Goal: Task Accomplishment & Management: Manage account settings

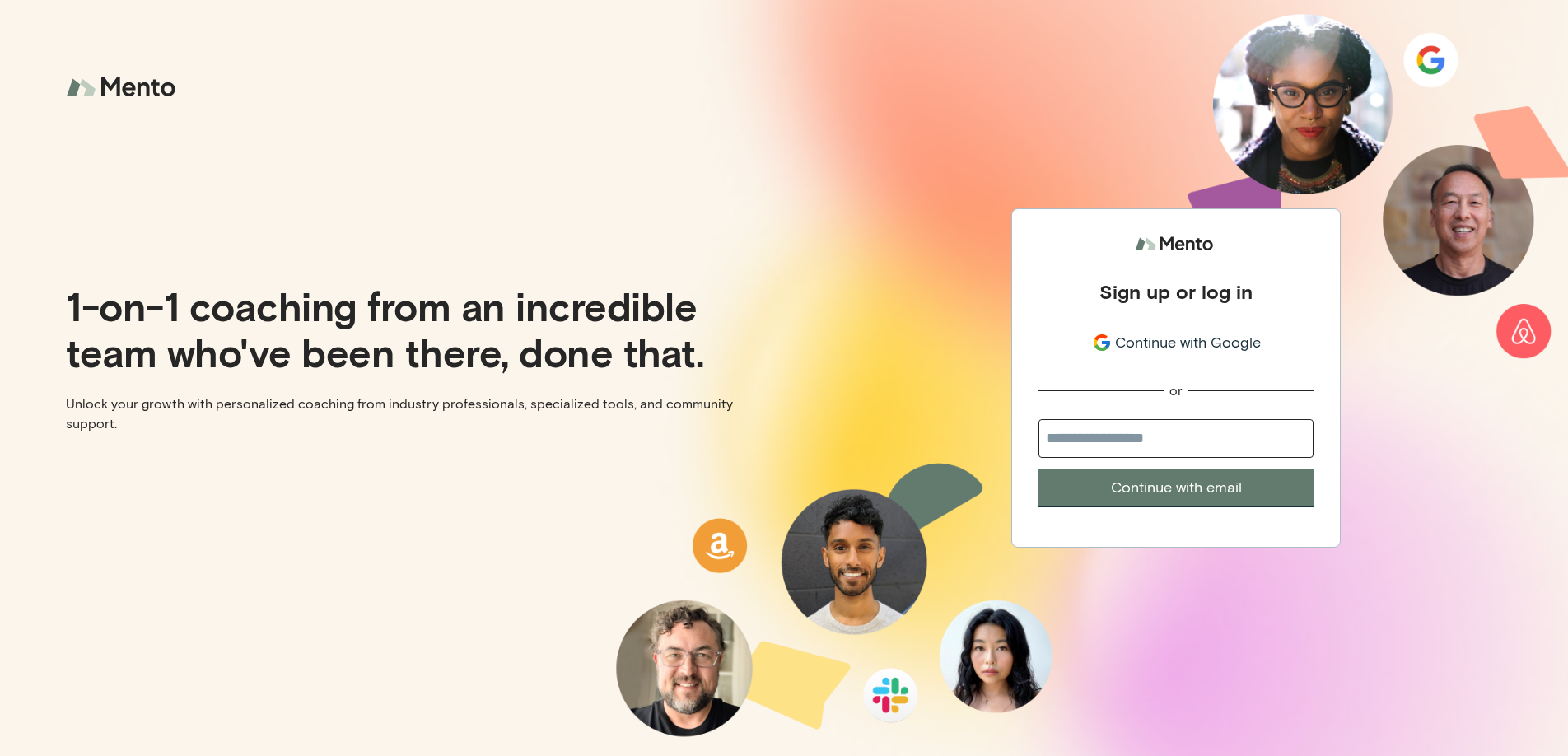
click at [1092, 443] on input "email" at bounding box center [1176, 439] width 275 height 38
click at [0, 755] on com-1password-button at bounding box center [0, 756] width 0 height 0
click at [1100, 429] on input "email" at bounding box center [1176, 439] width 275 height 38
click at [0, 755] on com-1password-button at bounding box center [0, 756] width 0 height 0
click at [1224, 434] on input "email" at bounding box center [1176, 439] width 275 height 38
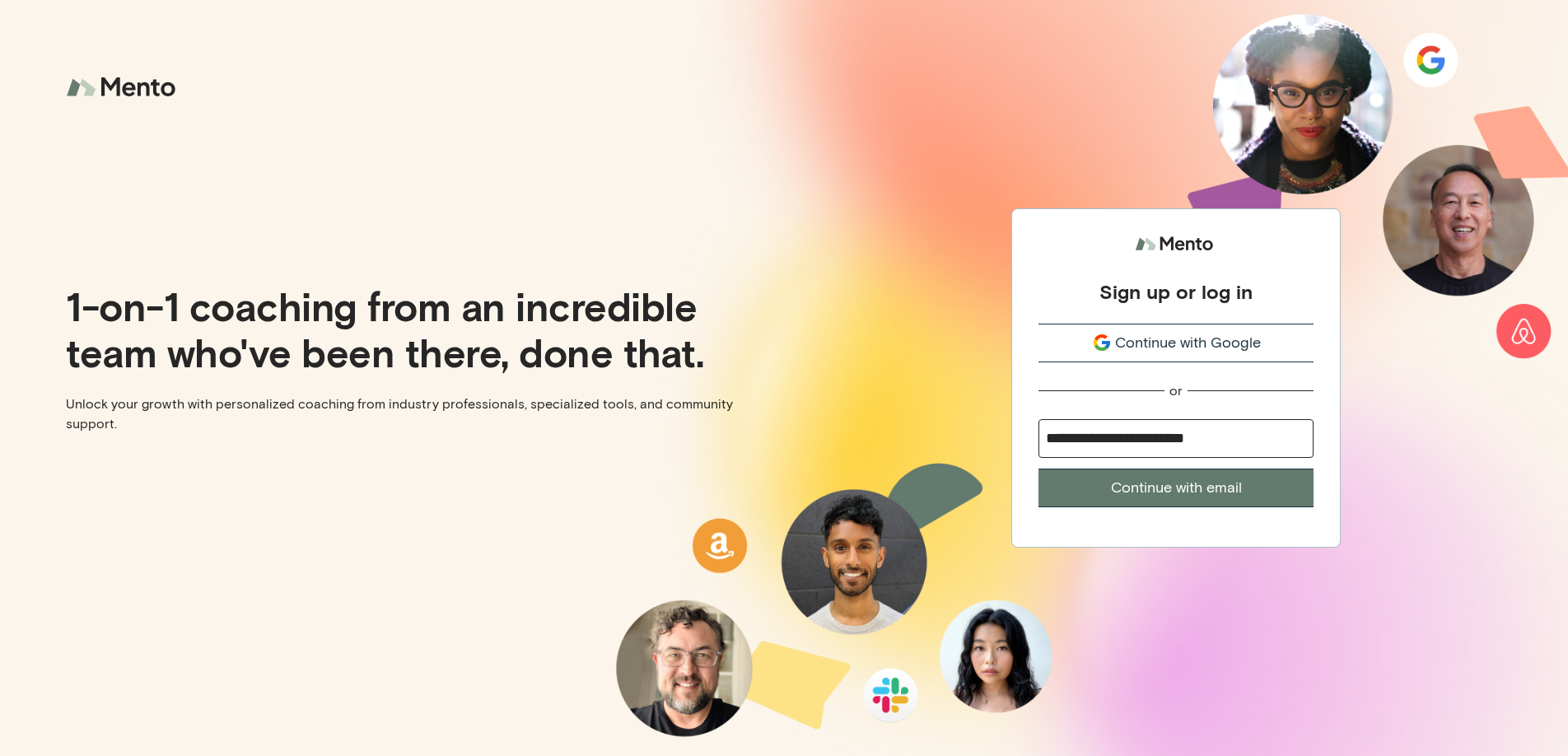
type input "**********"
click at [1038, 468] on button "Continue with email" at bounding box center [1176, 488] width 275 height 38
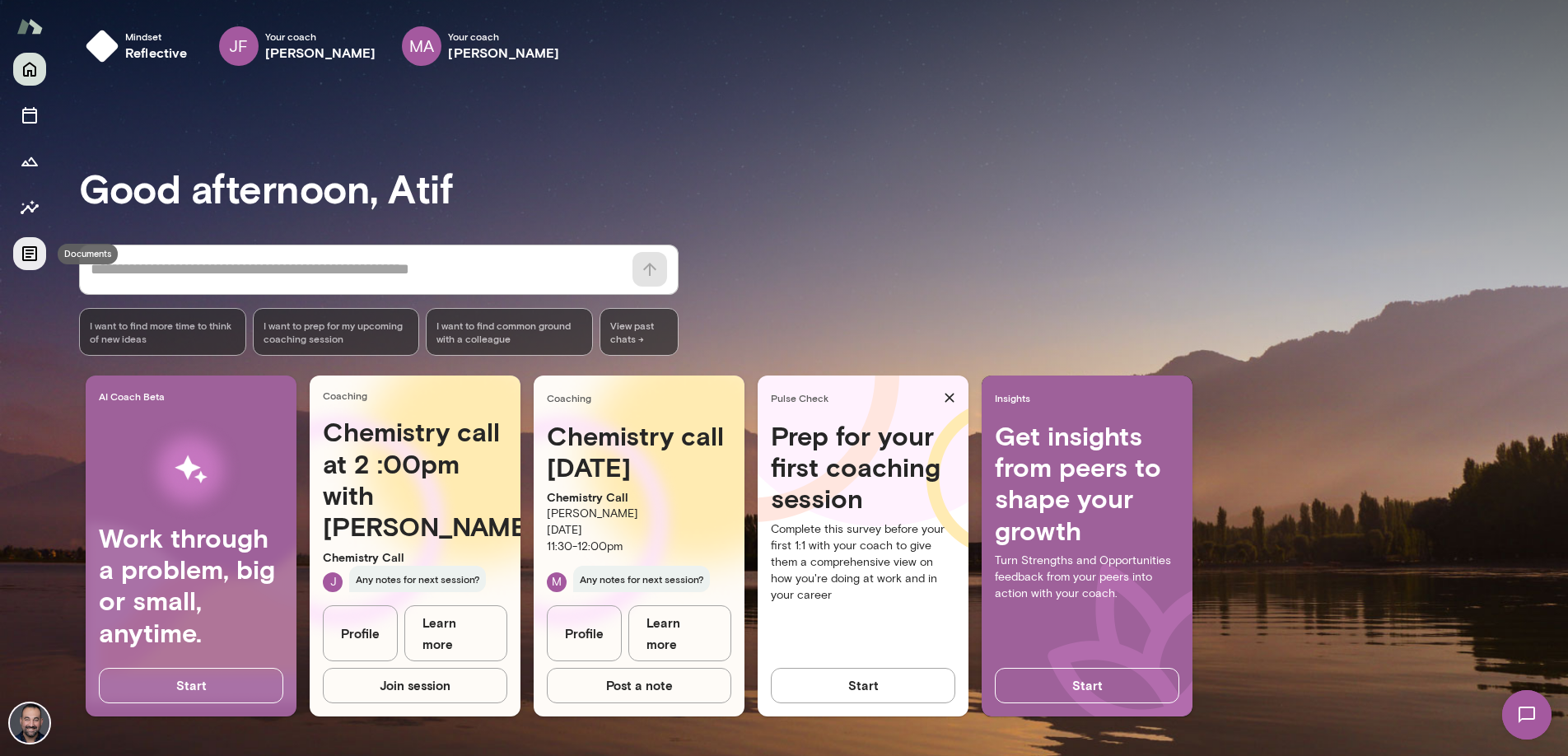
click at [33, 245] on icon "Documents" at bounding box center [30, 253] width 20 height 20
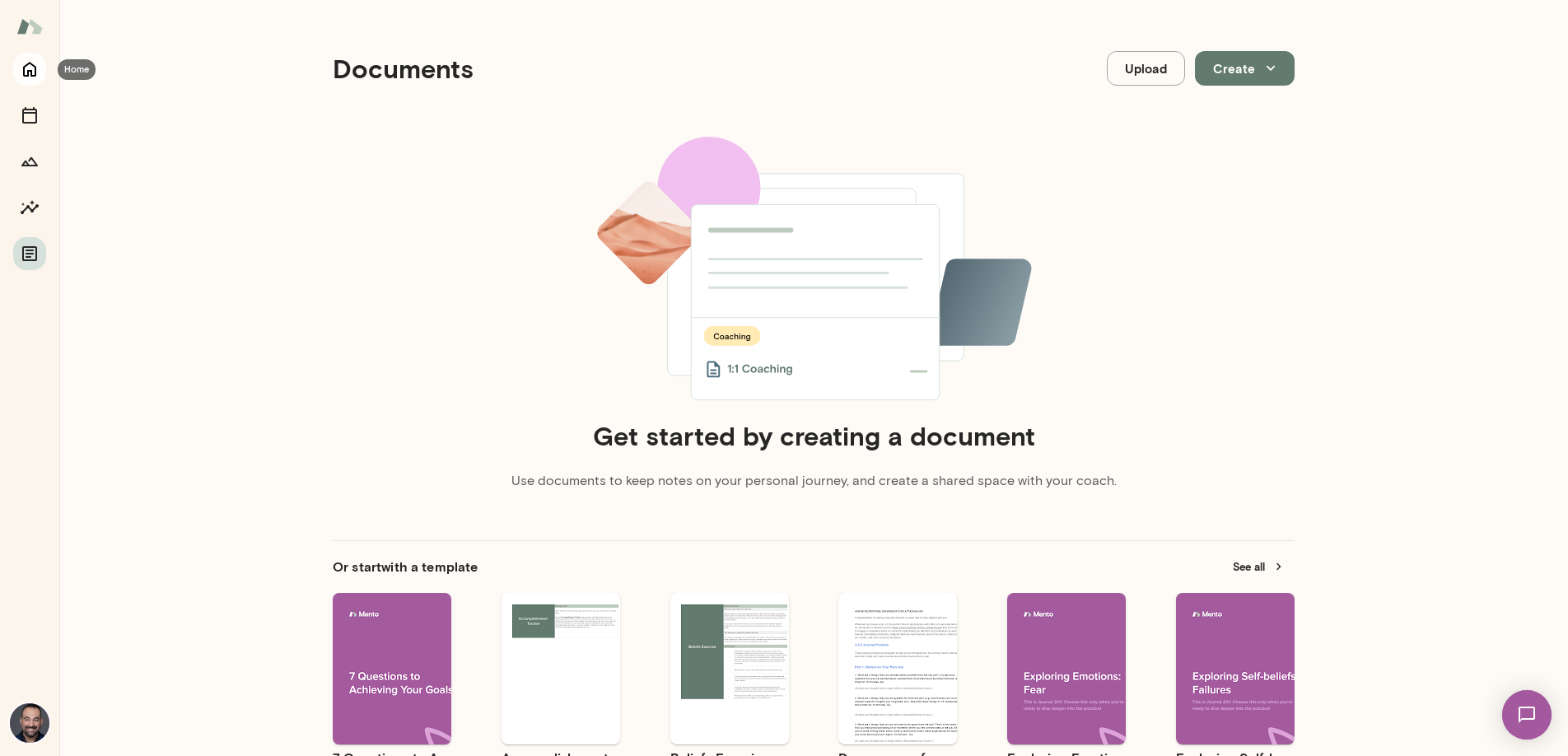
click at [29, 66] on icon "Home" at bounding box center [30, 69] width 20 height 20
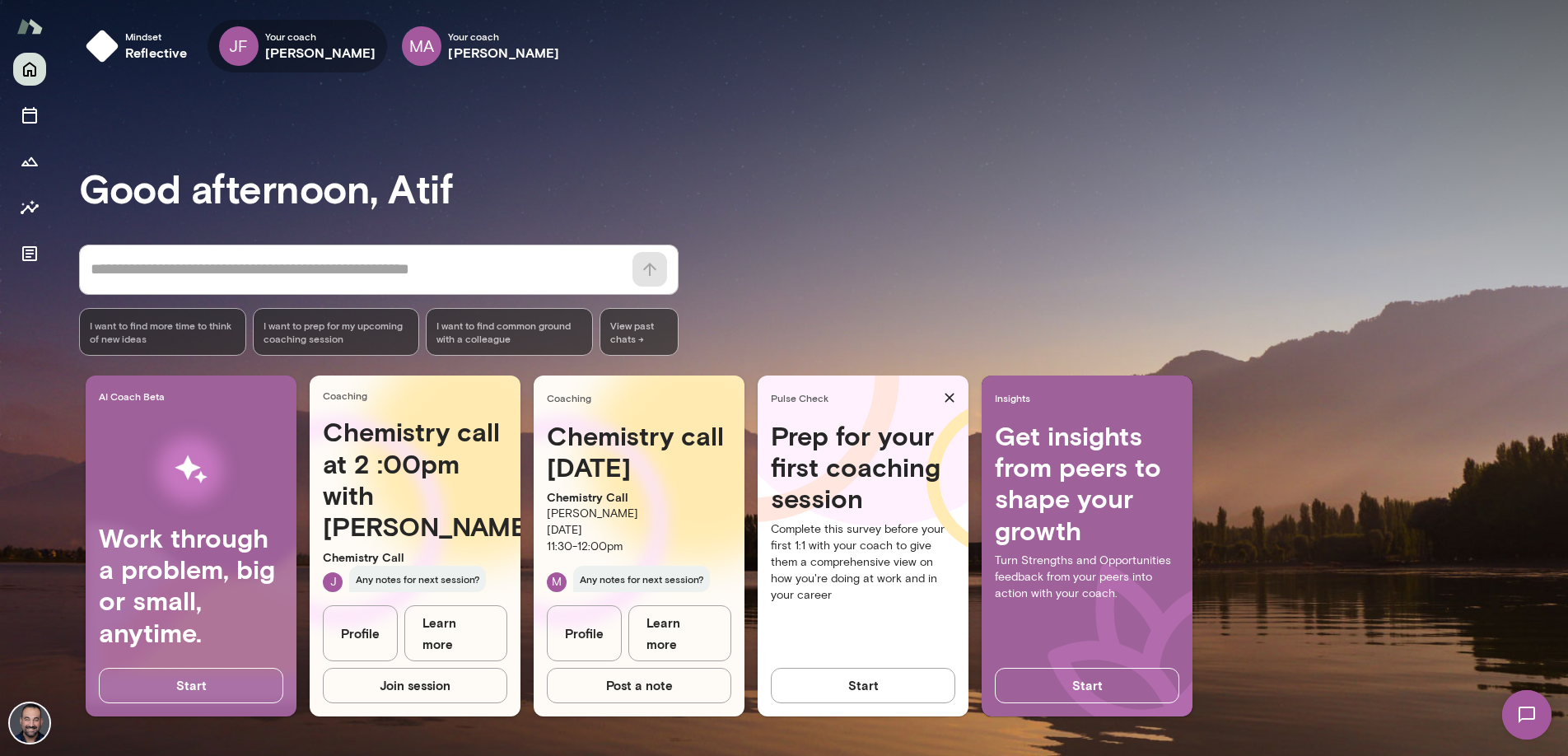
click at [272, 53] on h6 "[PERSON_NAME]" at bounding box center [320, 52] width 111 height 20
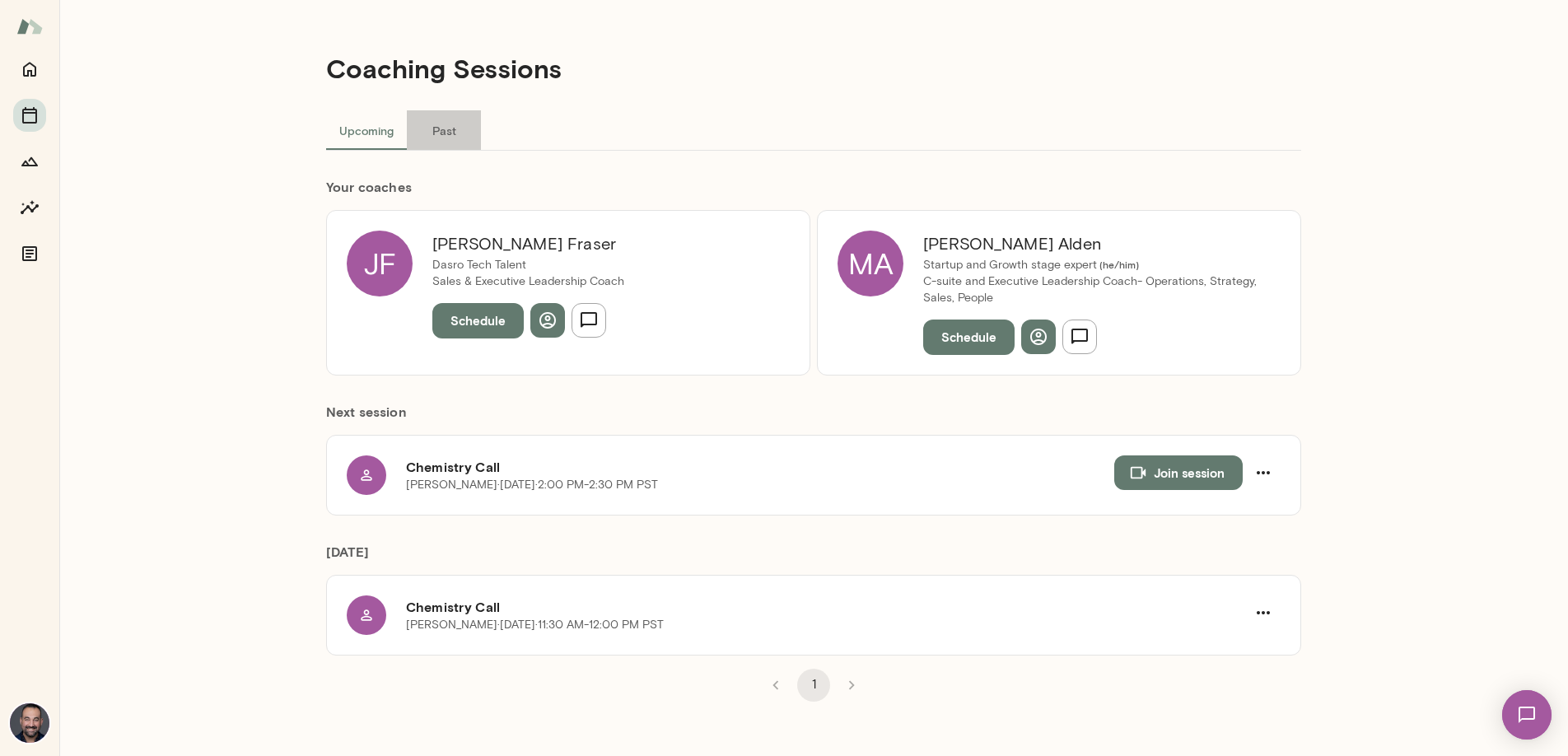
click at [441, 137] on button "Past" at bounding box center [443, 129] width 74 height 39
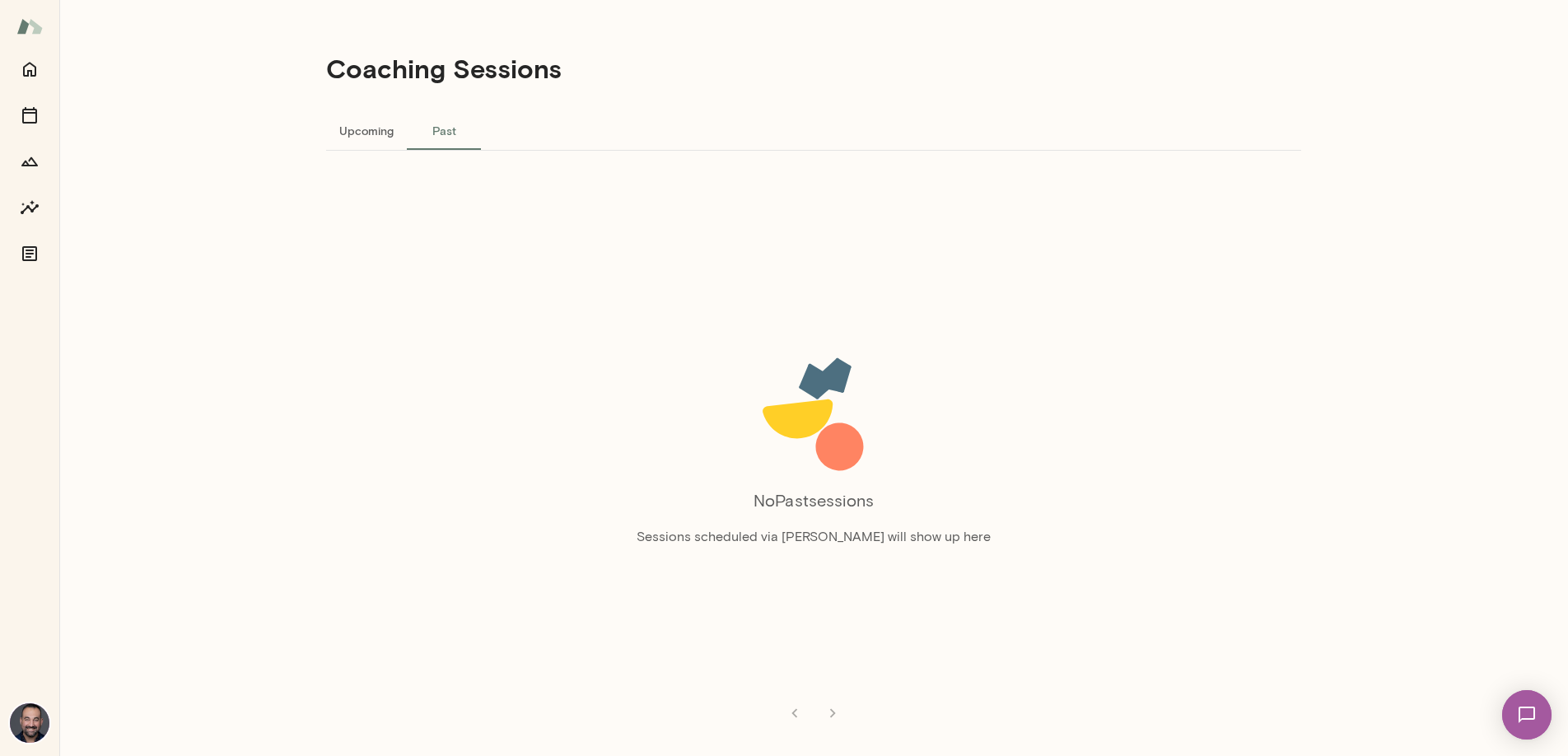
click at [376, 136] on button "Upcoming" at bounding box center [366, 129] width 80 height 39
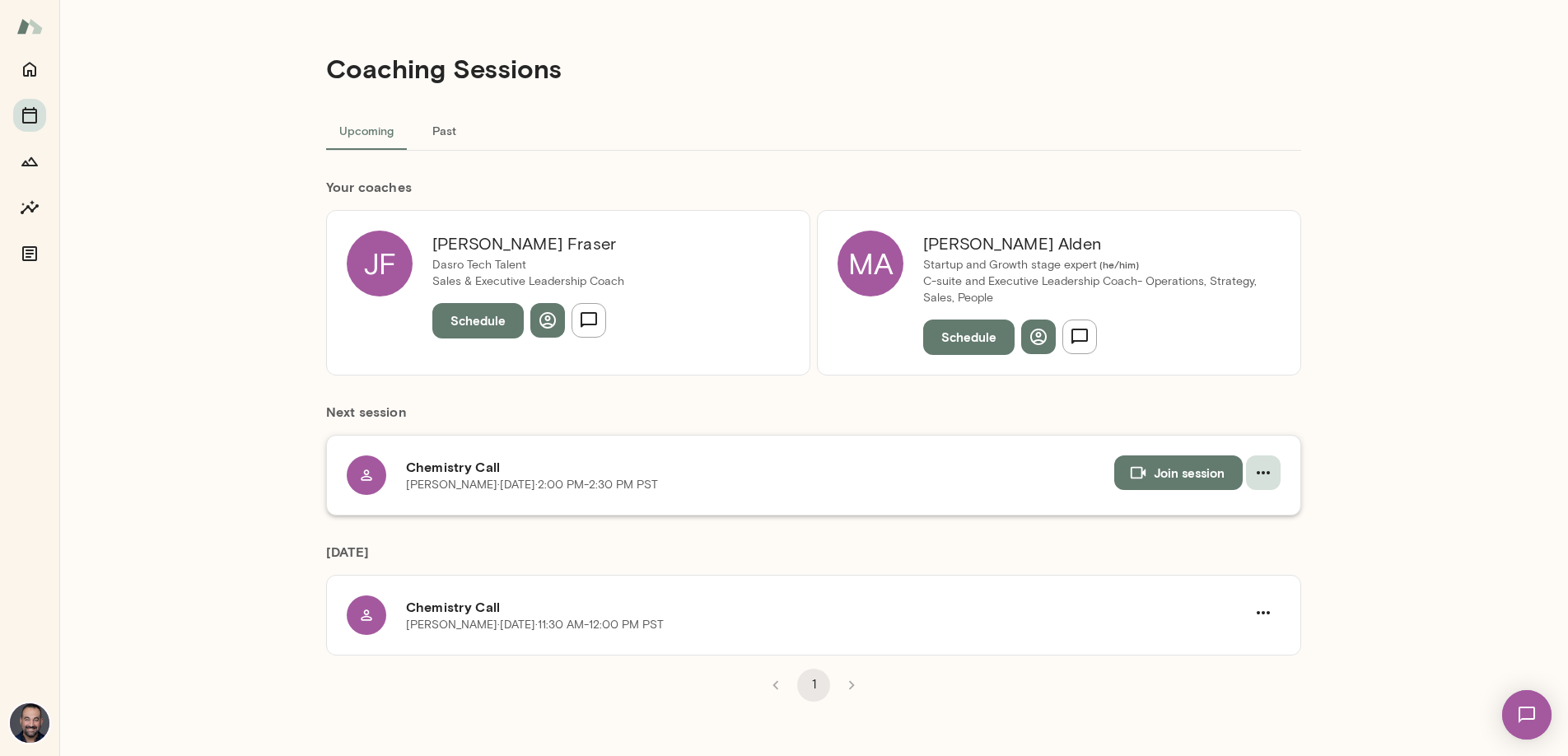
click at [1263, 468] on icon "button" at bounding box center [1263, 473] width 20 height 20
click at [1356, 346] on div at bounding box center [784, 378] width 1568 height 756
click at [449, 131] on button "Past" at bounding box center [443, 129] width 74 height 39
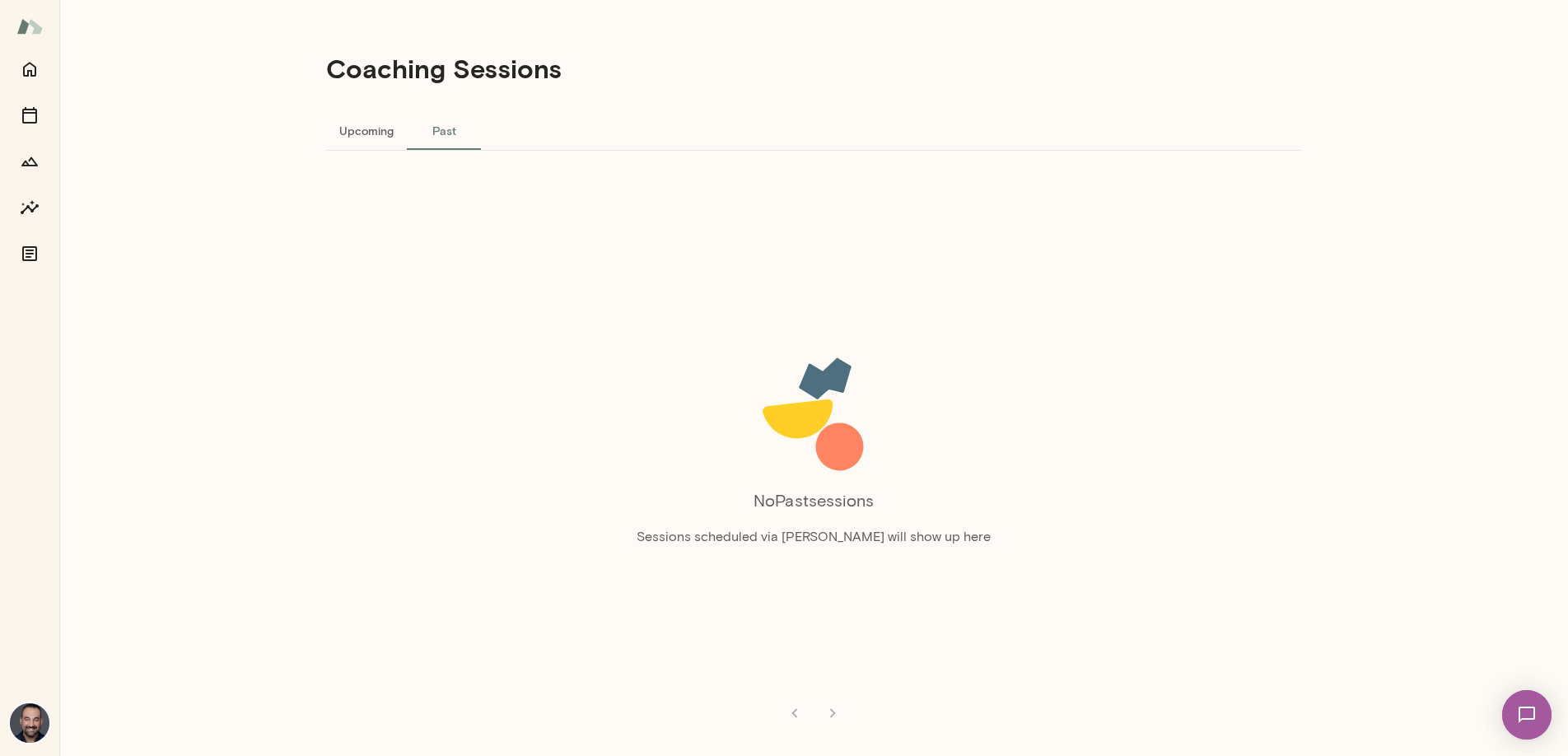
click at [382, 132] on button "Upcoming" at bounding box center [366, 129] width 80 height 39
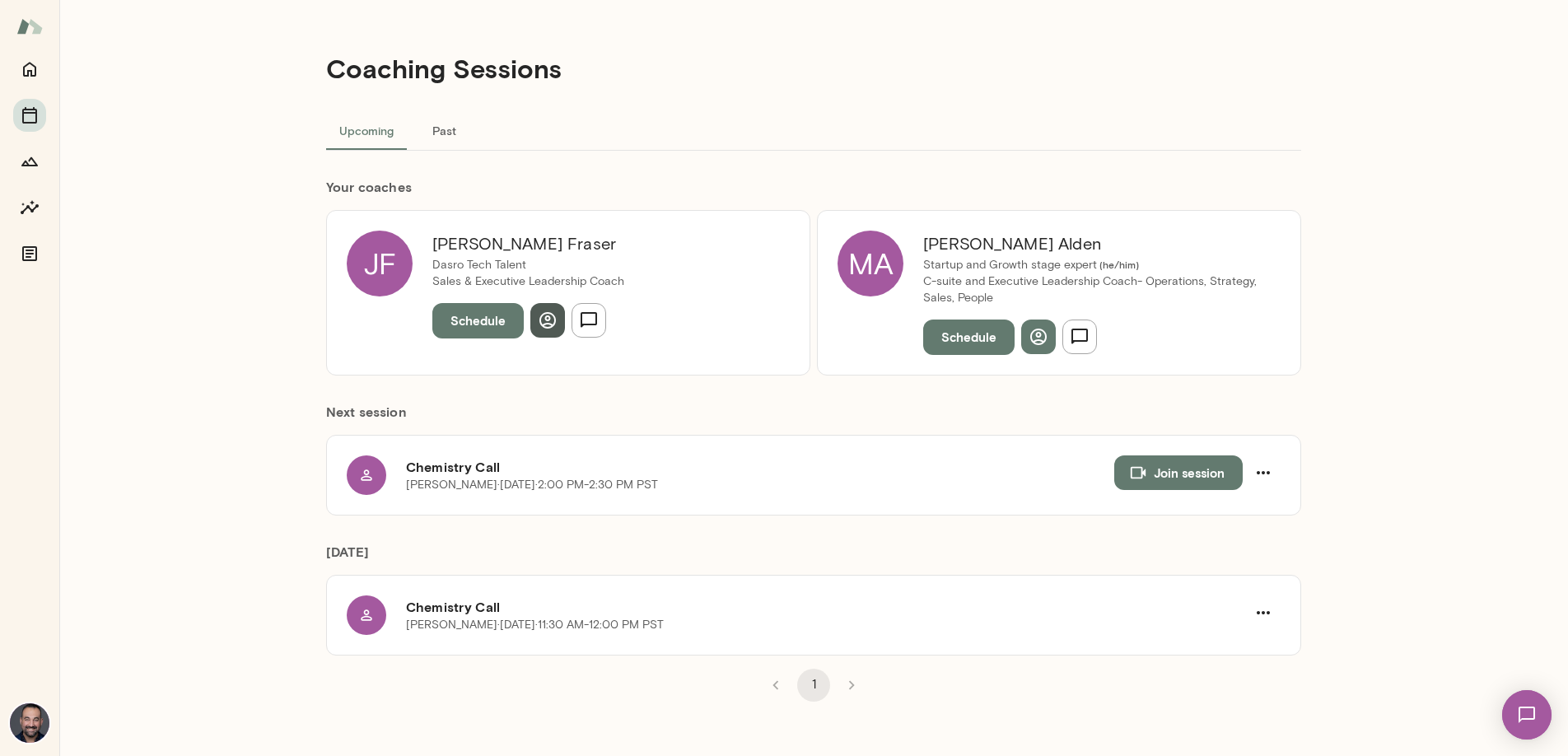
click at [538, 336] on button "button" at bounding box center [548, 321] width 35 height 35
click at [1032, 342] on icon "button" at bounding box center [1038, 336] width 17 height 17
